Goal: Check status: Check status

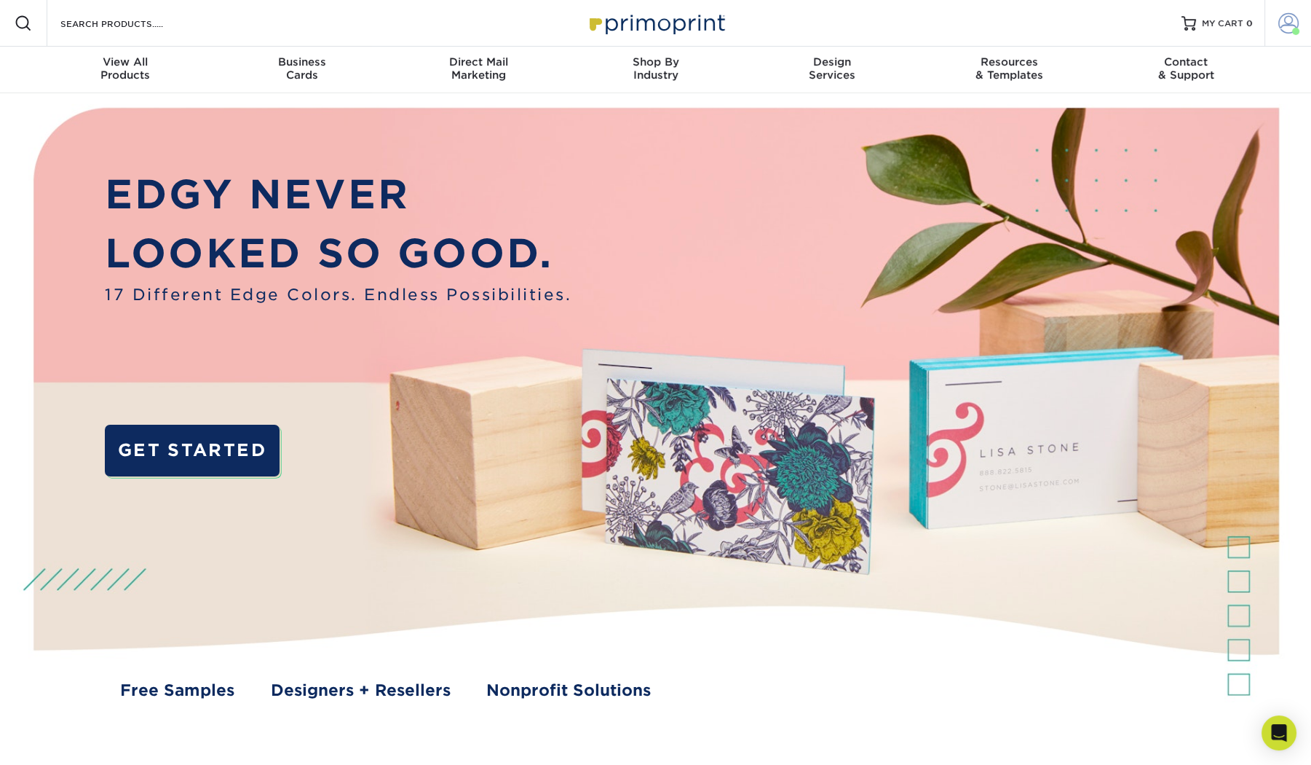
click at [1291, 23] on span at bounding box center [1289, 23] width 20 height 20
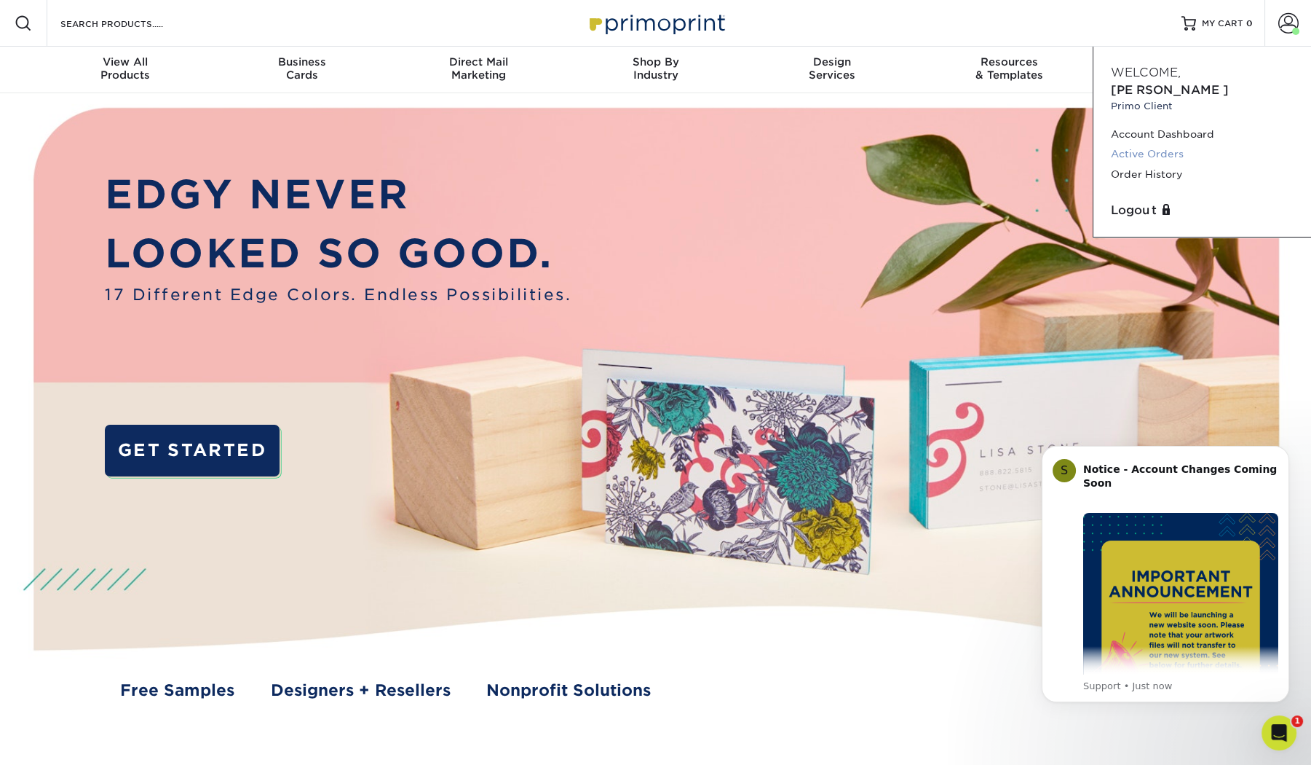
click at [1184, 144] on link "Active Orders" at bounding box center [1202, 154] width 183 height 20
click at [1126, 125] on link "Account Dashboard" at bounding box center [1202, 135] width 183 height 20
click at [1126, 165] on link "Order History" at bounding box center [1202, 175] width 183 height 20
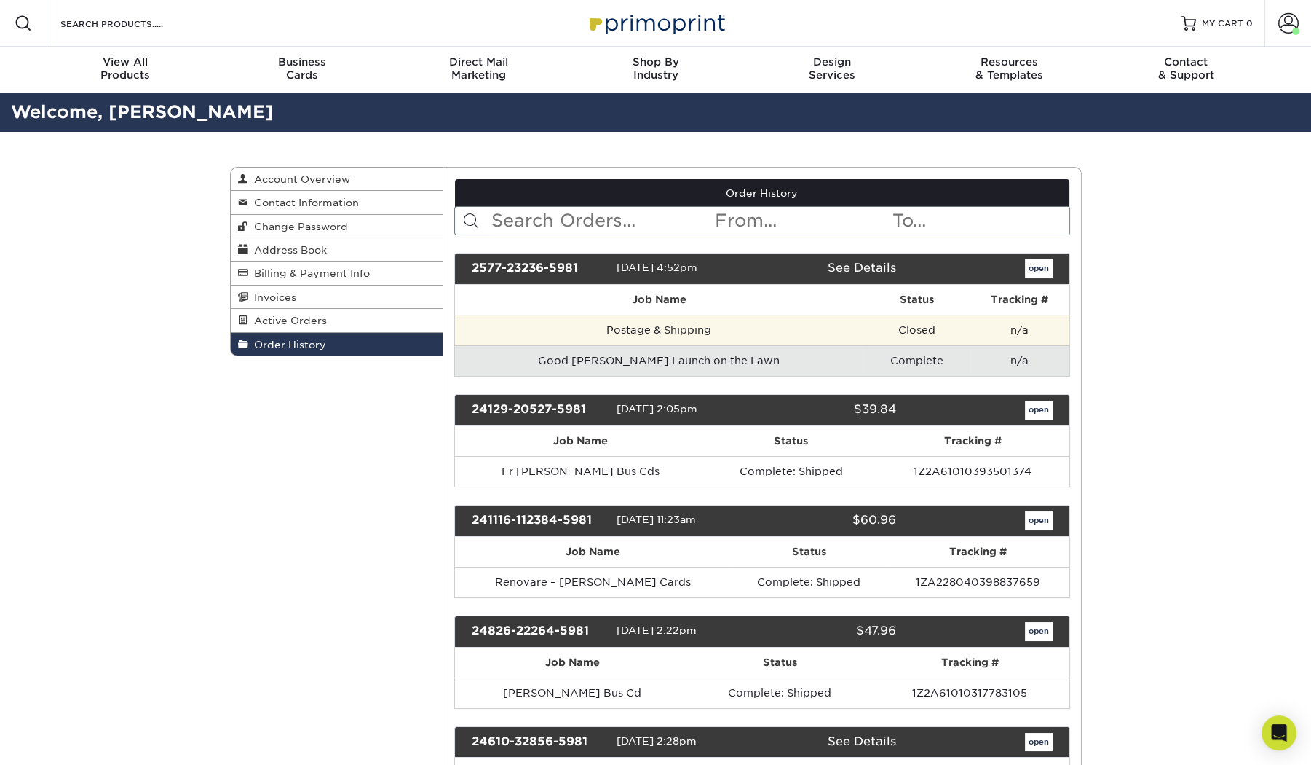
click at [935, 315] on td "Closed" at bounding box center [917, 330] width 108 height 31
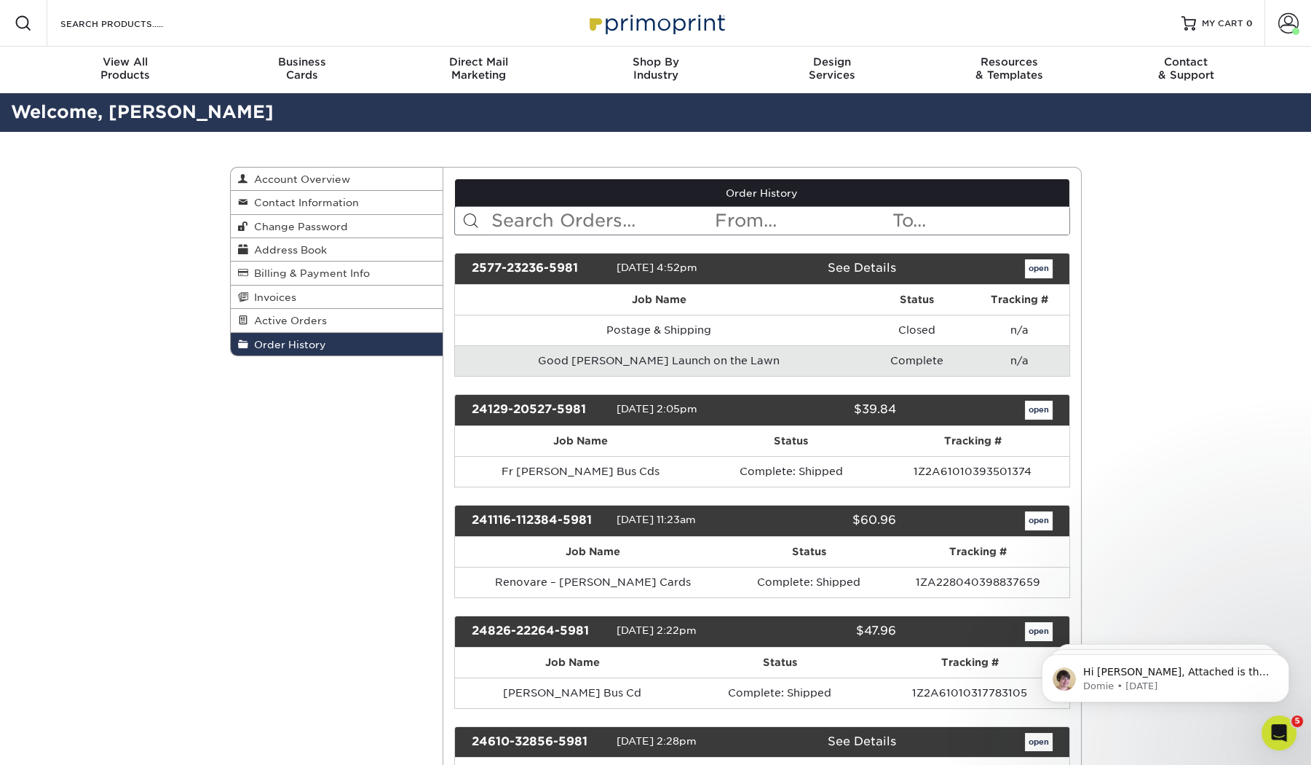
click at [1038, 259] on link "open" at bounding box center [1039, 268] width 28 height 19
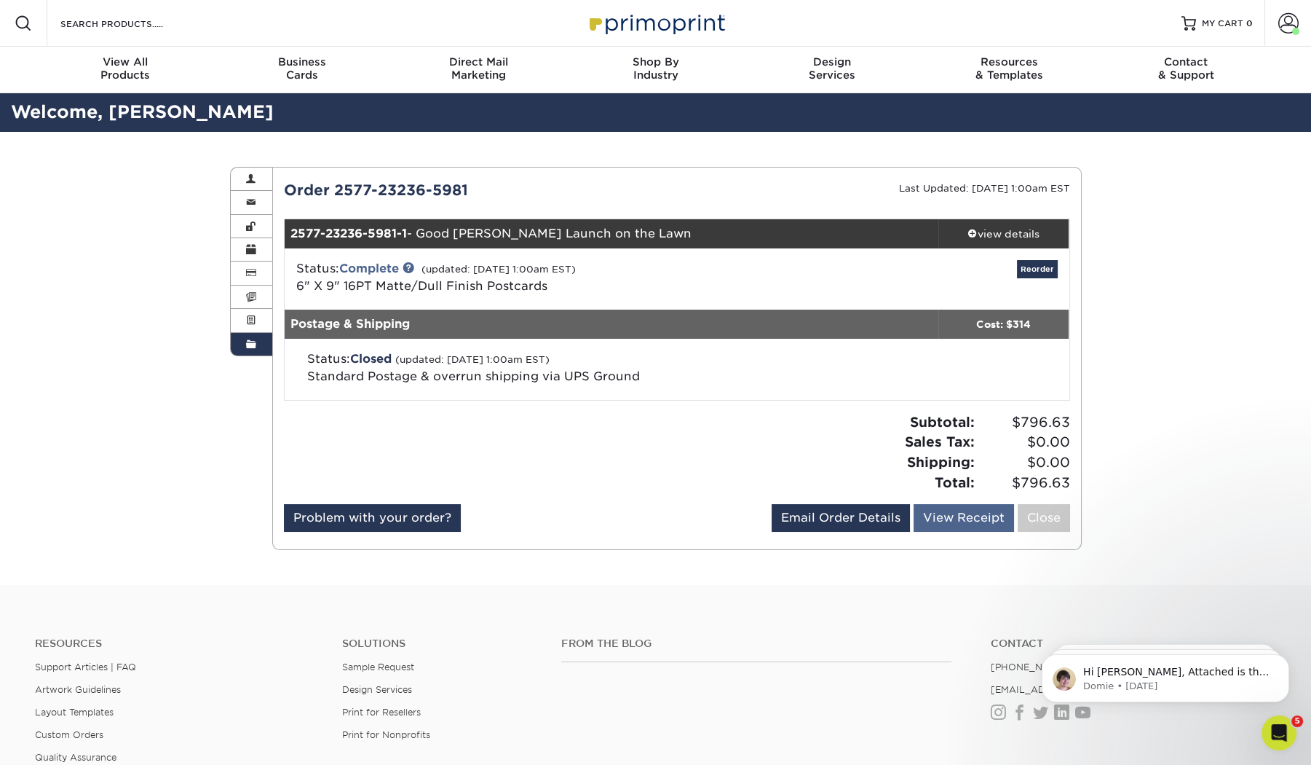
click at [974, 504] on link "View Receipt" at bounding box center [964, 518] width 100 height 28
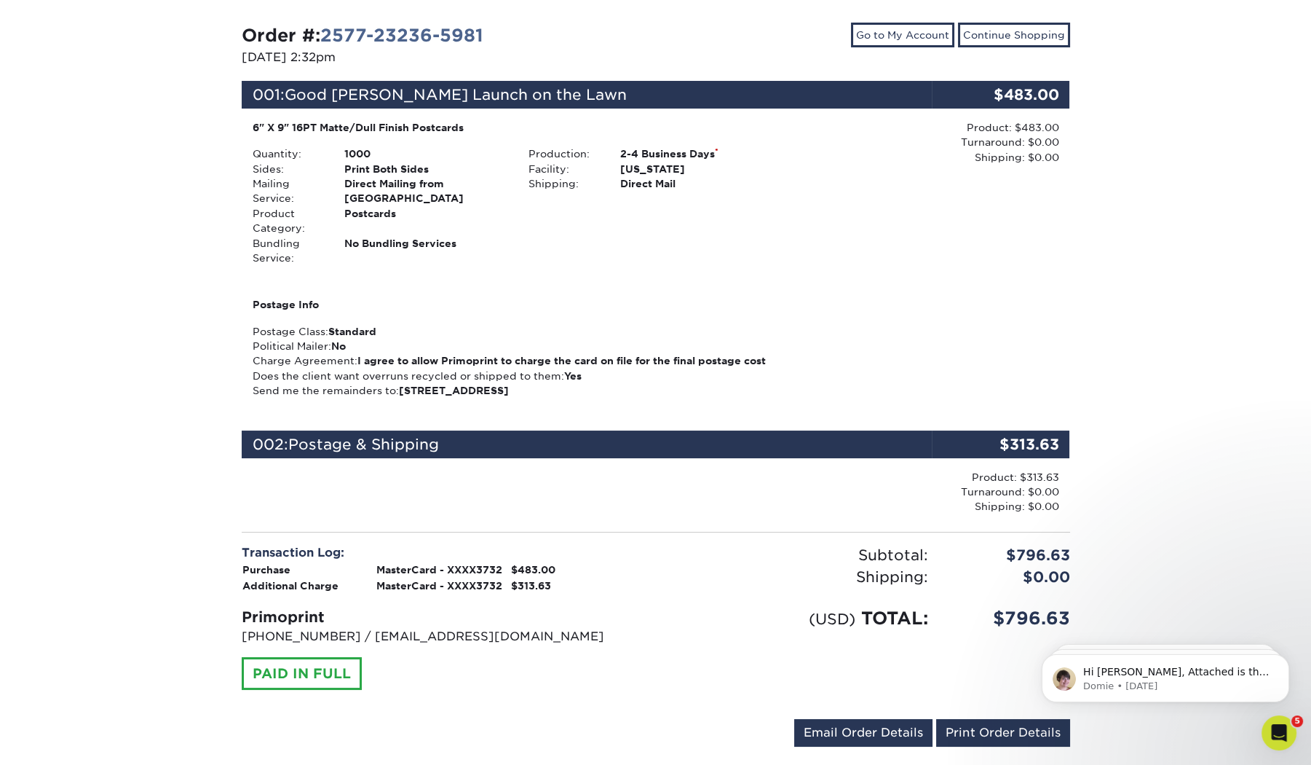
scroll to position [157, 0]
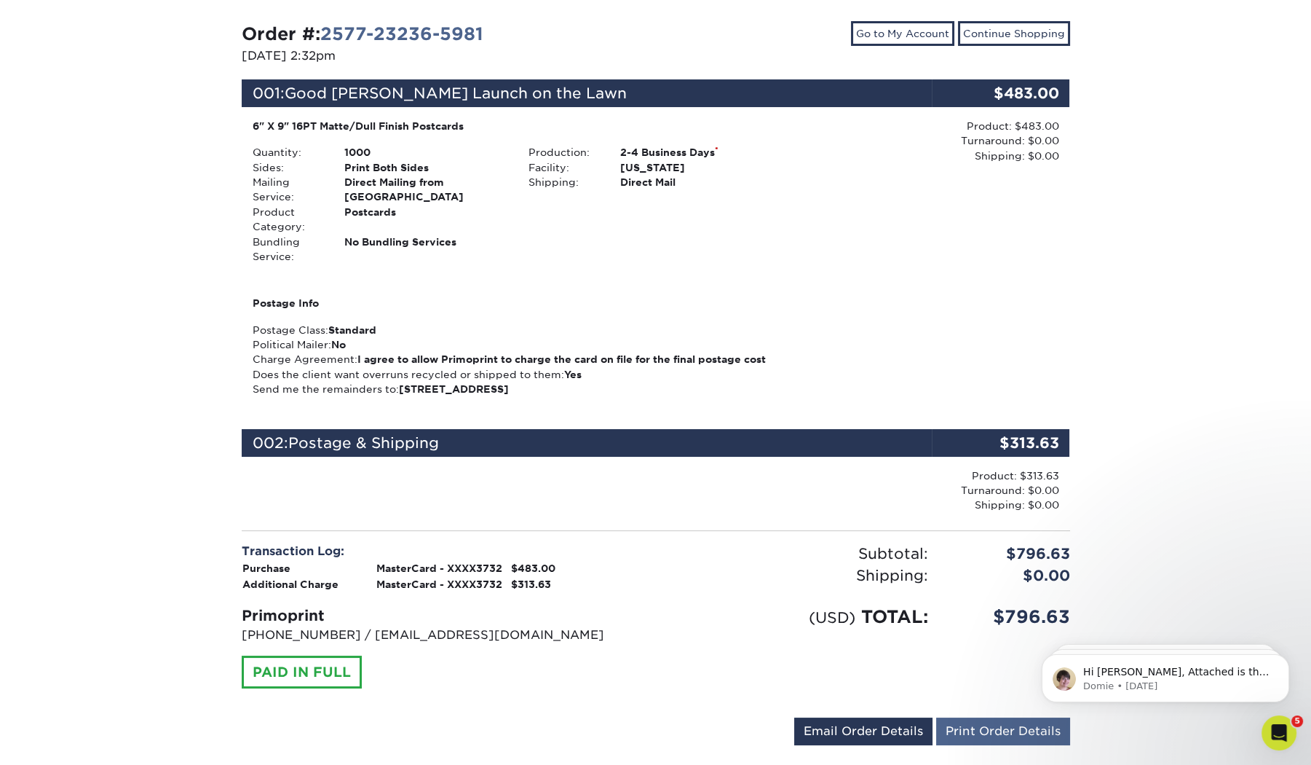
click at [994, 717] on link "Print Order Details" at bounding box center [1003, 731] width 134 height 28
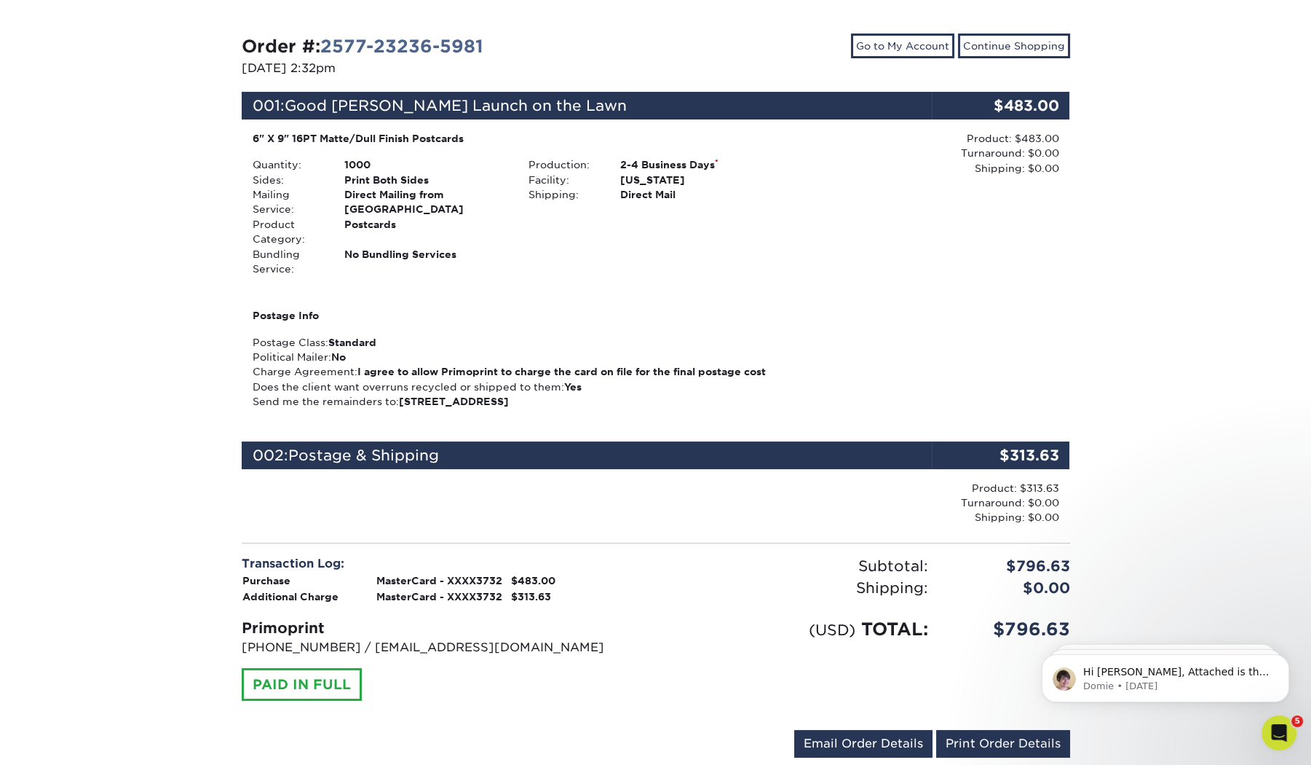
scroll to position [146, 0]
